Goal: Transaction & Acquisition: Download file/media

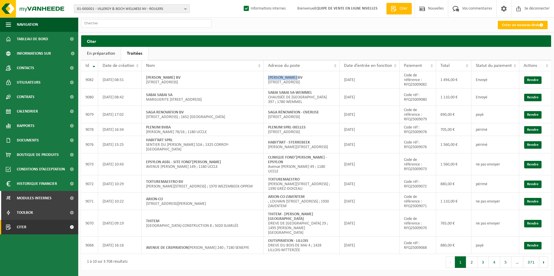
click at [107, 8] on span "01-000001 - VILLEROY & BOCH WELLNESS NV - ROULERS" at bounding box center [129, 9] width 105 height 9
click at [103, 18] on input "text" at bounding box center [131, 17] width 113 height 7
click at [114, 19] on input "text" at bounding box center [131, 17] width 113 height 7
click at [113, 10] on span "01-000001 - VILLEROY & BOCH WELLNESS NV - ROULERS" at bounding box center [129, 9] width 105 height 9
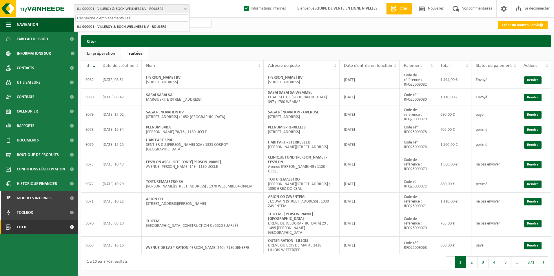
click at [107, 17] on input "text" at bounding box center [131, 17] width 113 height 7
paste input "VAN BELLE PASCAL-UCCLE"
type input "VAN BELLE PASCAL-UCCLE"
click at [131, 26] on strong "VAN BELLE PASCAL-UCCLE »." at bounding box center [135, 27] width 49 height 4
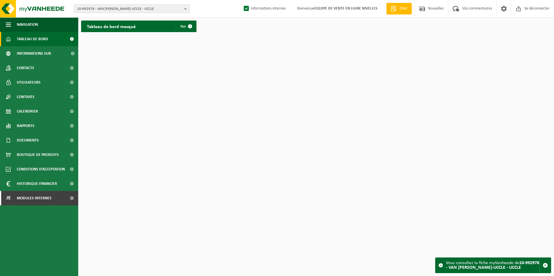
click at [149, 8] on span "10-992978 - VAN [PERSON_NAME]-UCCLE - UCCLE" at bounding box center [129, 9] width 105 height 9
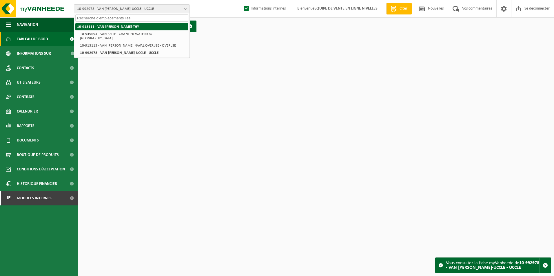
click at [112, 28] on strong "10-913111 - VAN [PERSON_NAME]-THY" at bounding box center [108, 27] width 62 height 4
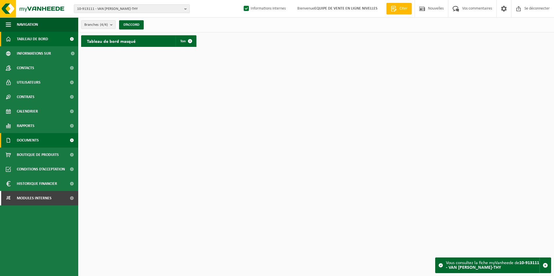
click at [22, 137] on span "Documents" at bounding box center [28, 140] width 22 height 14
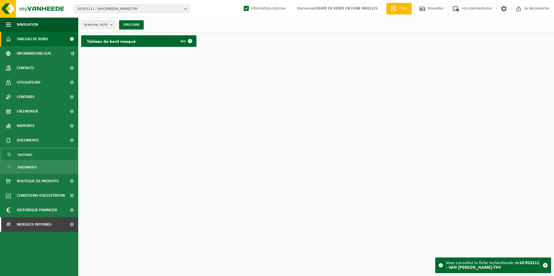
click at [17, 156] on link "Factures" at bounding box center [38, 154] width 75 height 11
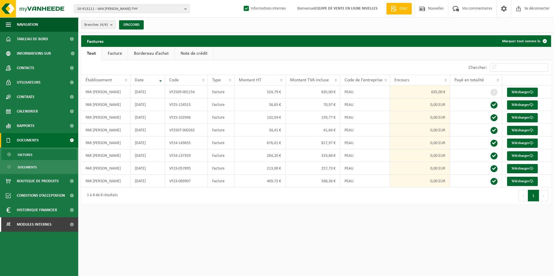
click at [115, 54] on link "Facture" at bounding box center [115, 53] width 26 height 13
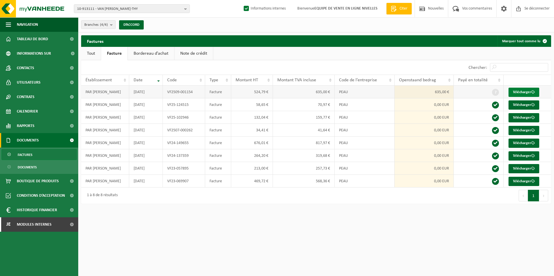
click at [523, 91] on font "Télécharger" at bounding box center [522, 92] width 18 height 4
